Goal: Information Seeking & Learning: Learn about a topic

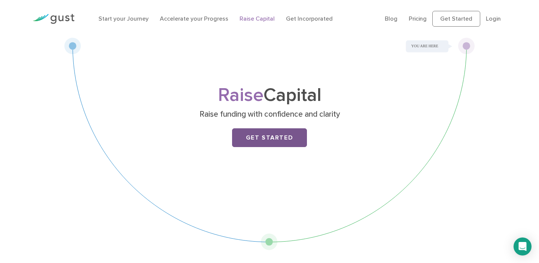
click at [267, 133] on link "Get Started" at bounding box center [269, 137] width 75 height 19
click at [492, 21] on link "Login" at bounding box center [493, 18] width 15 height 7
click at [416, 17] on link "Pricing" at bounding box center [418, 18] width 18 height 7
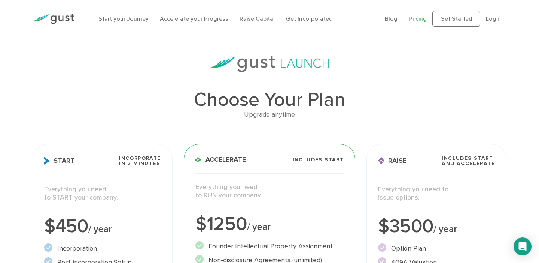
click at [415, 21] on link "Pricing" at bounding box center [418, 18] width 18 height 7
click at [254, 20] on link "Raise Capital" at bounding box center [257, 18] width 35 height 7
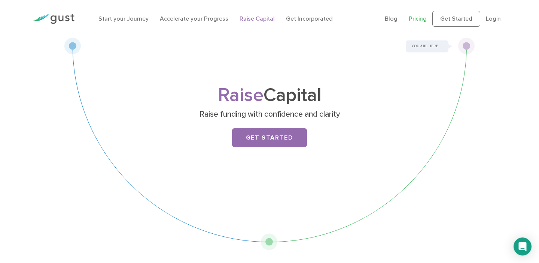
click at [417, 20] on link "Pricing" at bounding box center [418, 18] width 18 height 7
